Goal: Task Accomplishment & Management: Manage account settings

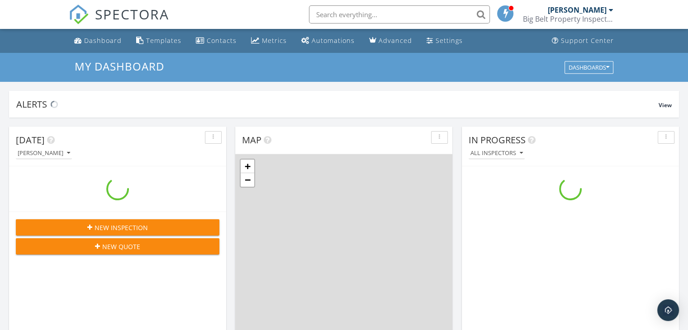
scroll to position [837, 702]
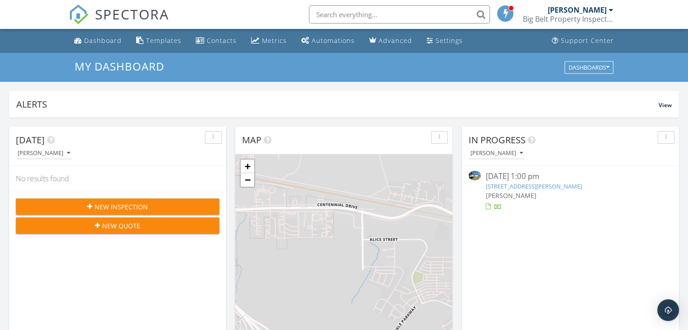
click at [547, 185] on link "31 Old Alhambra Rd, Clancy, MT 59634" at bounding box center [533, 186] width 96 height 8
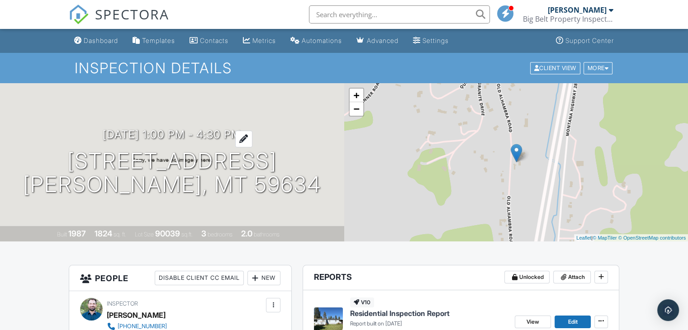
click at [105, 140] on h3 "[DATE] 1:00 pm - 4:30 pm" at bounding box center [172, 134] width 138 height 12
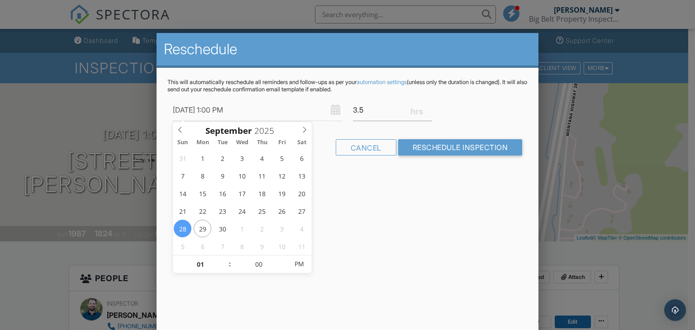
click at [660, 18] on div at bounding box center [347, 161] width 695 height 413
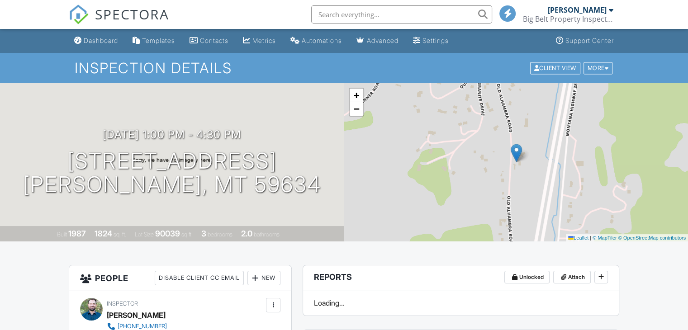
scroll to position [90, 0]
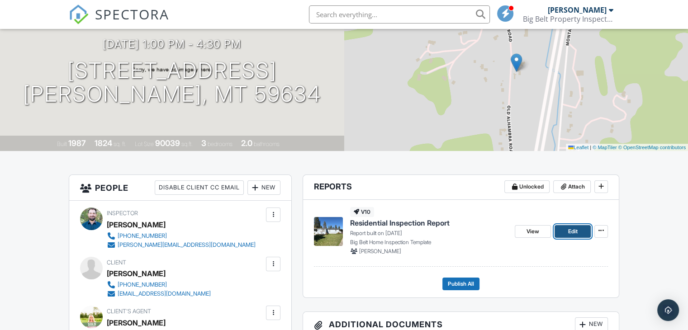
click at [582, 231] on link "Edit" at bounding box center [573, 231] width 36 height 13
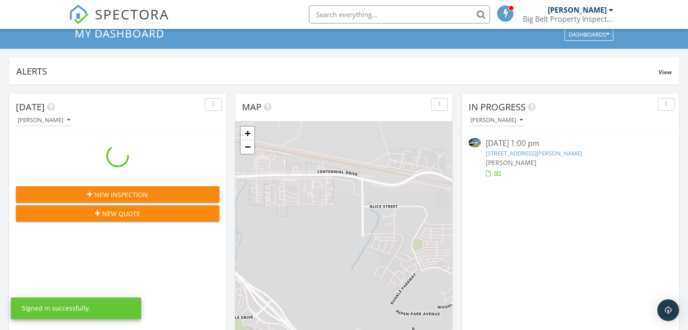
scroll to position [136, 0]
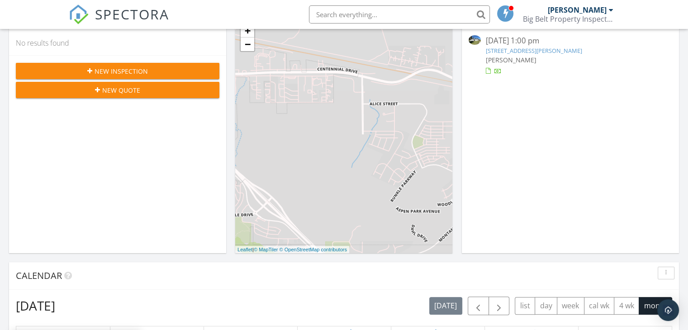
click at [552, 48] on link "31 Old Alhambra Rd, Clancy, MT 59634" at bounding box center [533, 51] width 96 height 8
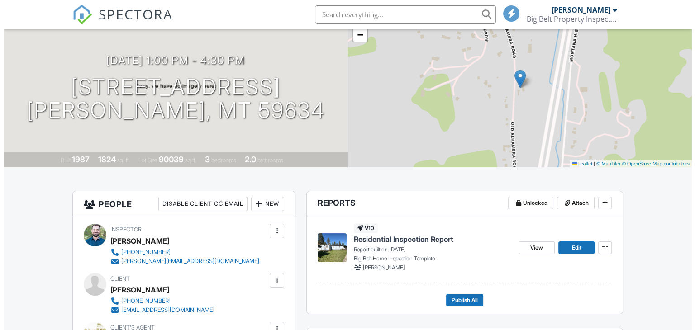
scroll to position [181, 0]
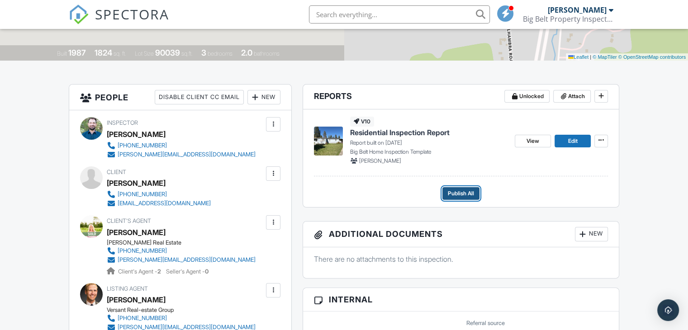
click at [459, 193] on span "Publish All" at bounding box center [461, 193] width 26 height 9
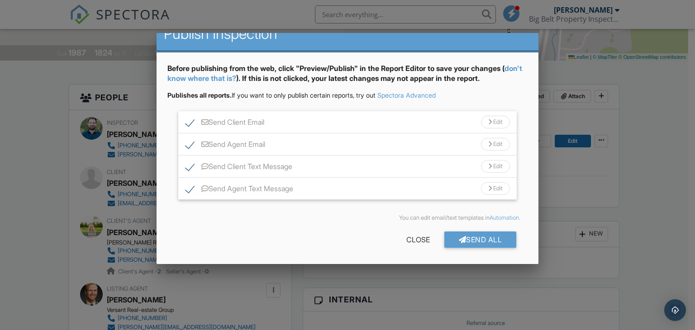
scroll to position [16, 0]
click at [474, 236] on div "Send All" at bounding box center [480, 239] width 72 height 16
